Goal: Contribute content: Add original content to the website for others to see

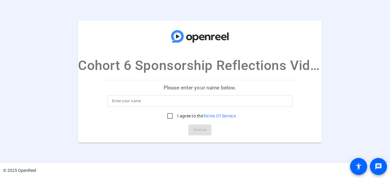
click at [138, 98] on input at bounding box center [199, 100] width 175 height 7
type input "[PERSON_NAME]"
click at [166, 117] on input "I agree to the Terms Of Service" at bounding box center [170, 116] width 12 height 12
checkbox input "true"
click at [205, 134] on span "Continue" at bounding box center [199, 129] width 13 height 9
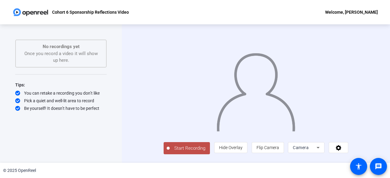
click at [319, 149] on icon at bounding box center [317, 148] width 3 height 2
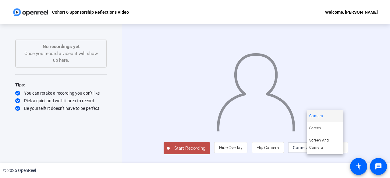
click at [337, 159] on div at bounding box center [195, 89] width 390 height 178
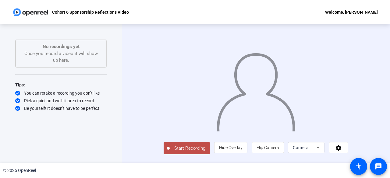
click at [348, 155] on span at bounding box center [338, 147] width 19 height 15
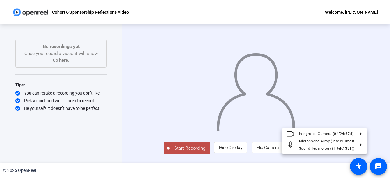
click at [349, 156] on div at bounding box center [195, 89] width 390 height 178
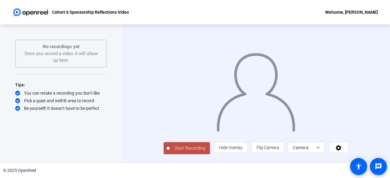
scroll to position [2, 0]
click at [173, 152] on button "Start Recording" at bounding box center [186, 148] width 46 height 12
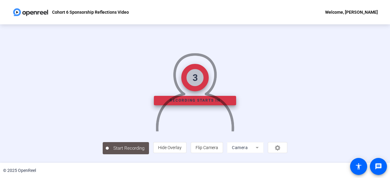
scroll to position [0, 0]
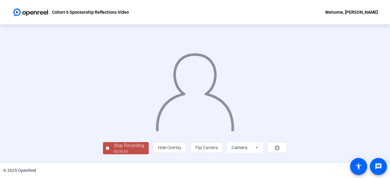
click at [199, 105] on img at bounding box center [194, 89] width 79 height 83
click at [114, 149] on div "Stop Recording" at bounding box center [129, 145] width 30 height 7
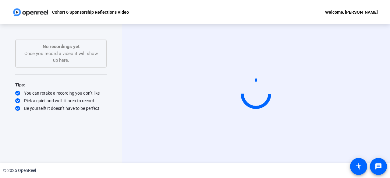
scroll to position [0, 0]
